Goal: Task Accomplishment & Management: Complete application form

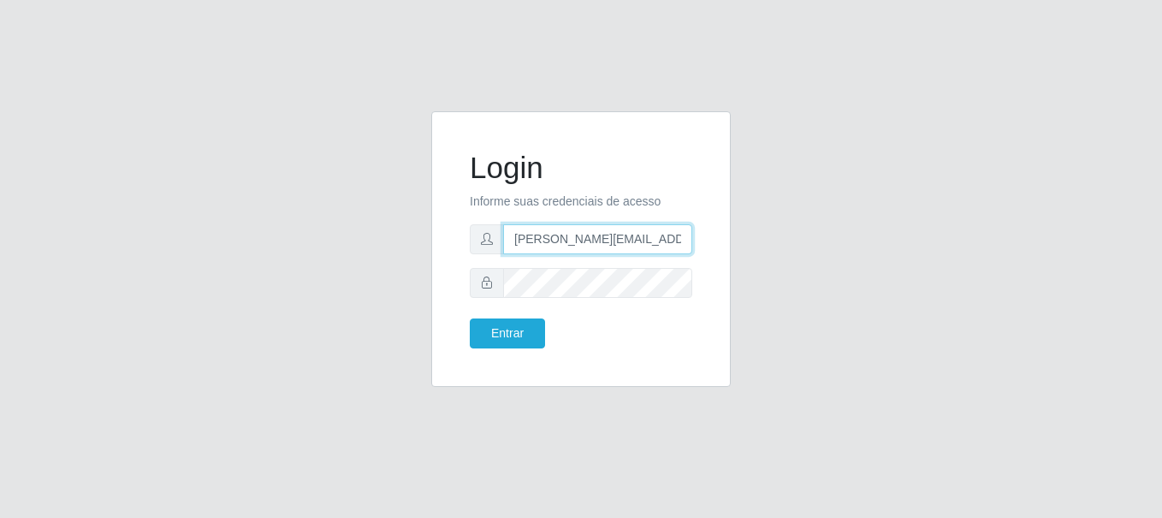
type input "[PERSON_NAME][EMAIL_ADDRESS][PERSON_NAME][DOMAIN_NAME]"
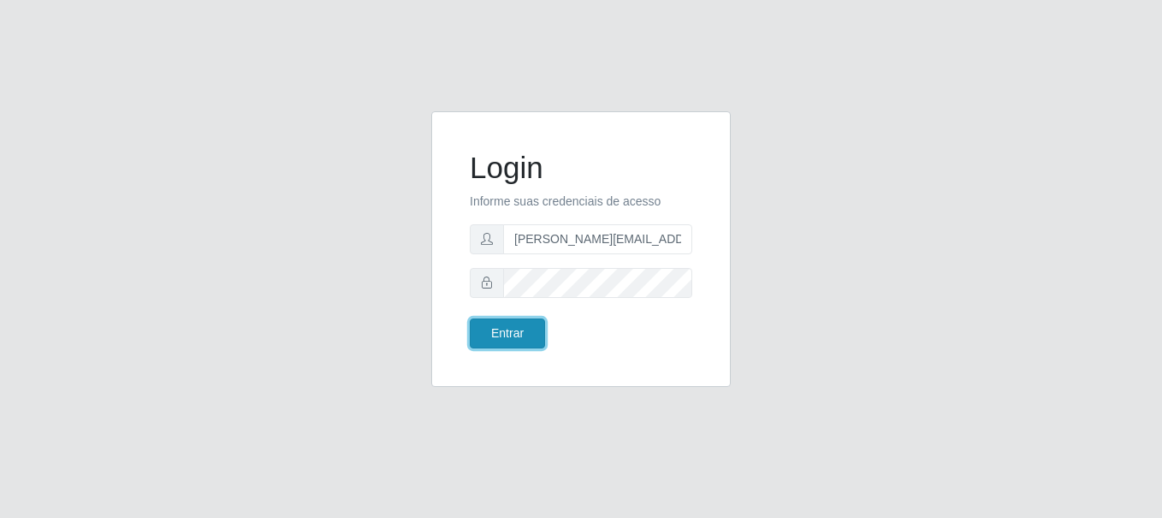
click at [507, 333] on button "Entrar" at bounding box center [507, 333] width 75 height 30
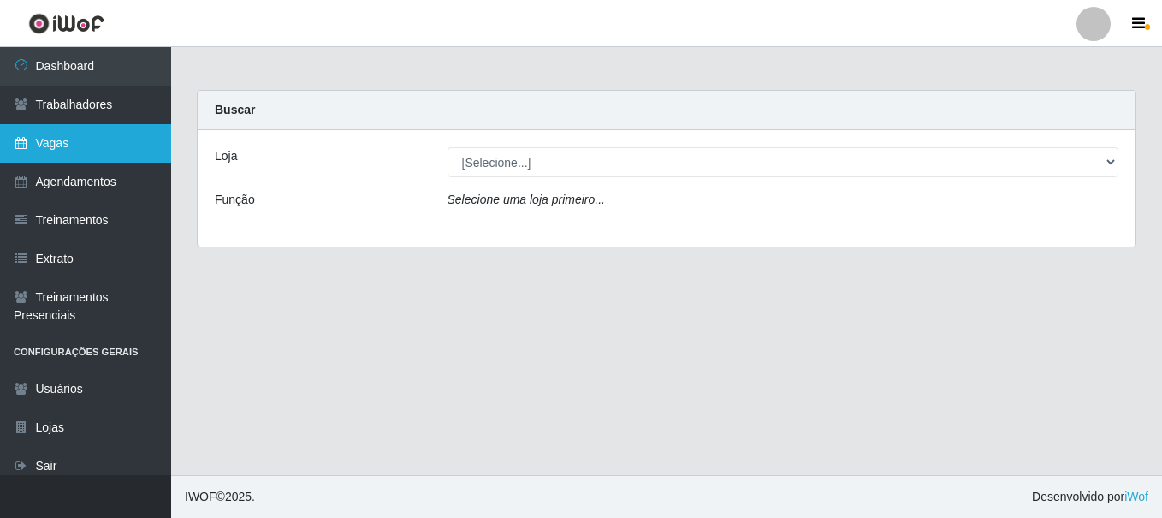
click at [86, 143] on link "Vagas" at bounding box center [85, 143] width 171 height 39
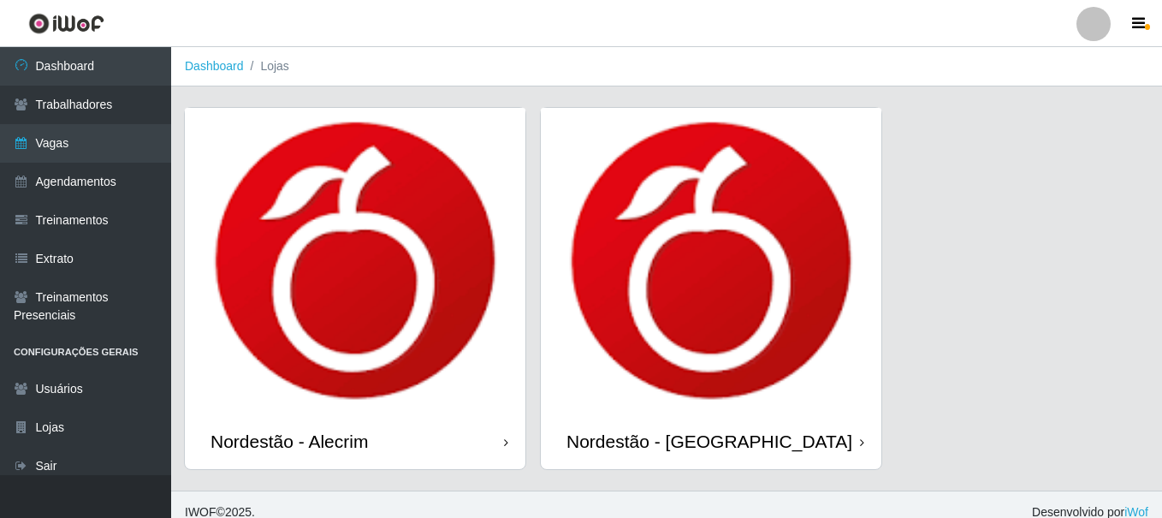
click at [293, 430] on div "Nordestão - Alecrim" at bounding box center [288, 440] width 157 height 21
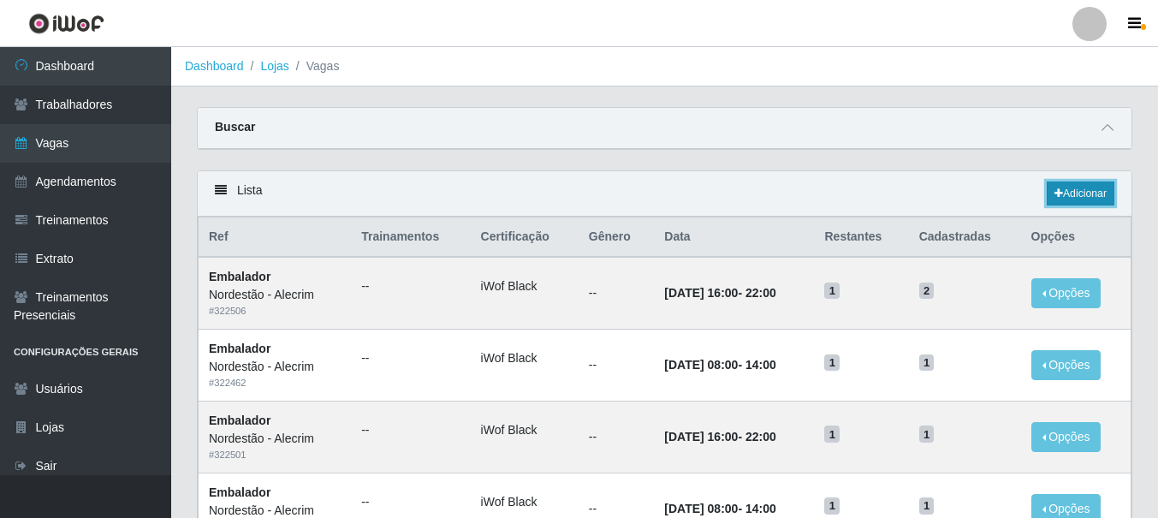
click at [1078, 194] on link "Adicionar" at bounding box center [1080, 193] width 68 height 24
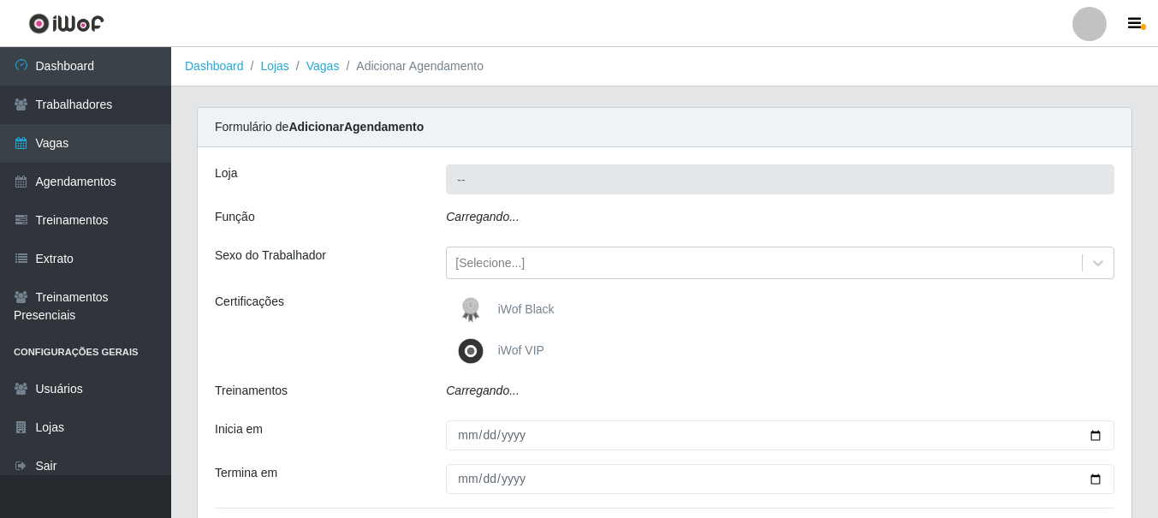
type input "Nordestão - Alecrim"
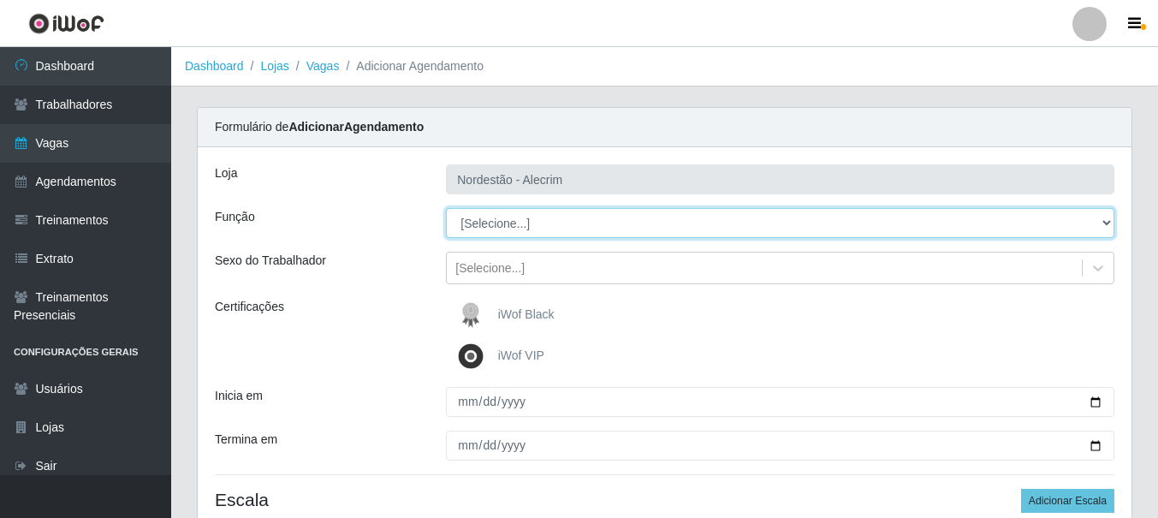
click at [509, 227] on select "[Selecione...] Embalador Embalador + Embalador ++" at bounding box center [780, 223] width 668 height 30
click at [516, 222] on select "[Selecione...] Embalador Embalador + Embalador ++" at bounding box center [780, 223] width 668 height 30
drag, startPoint x: 516, startPoint y: 222, endPoint x: 491, endPoint y: 236, distance: 28.3
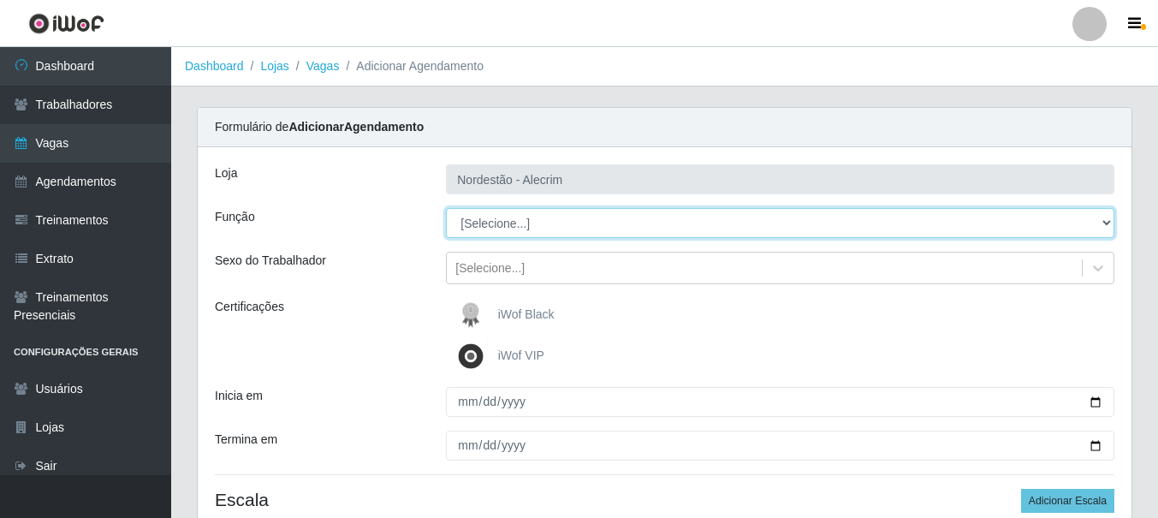
click at [491, 236] on select "[Selecione...] Embalador Embalador + Embalador ++" at bounding box center [780, 223] width 668 height 30
select select "1"
click at [446, 208] on select "[Selecione...] Embalador Embalador + Embalador ++" at bounding box center [780, 223] width 668 height 30
